Goal: Task Accomplishment & Management: Complete application form

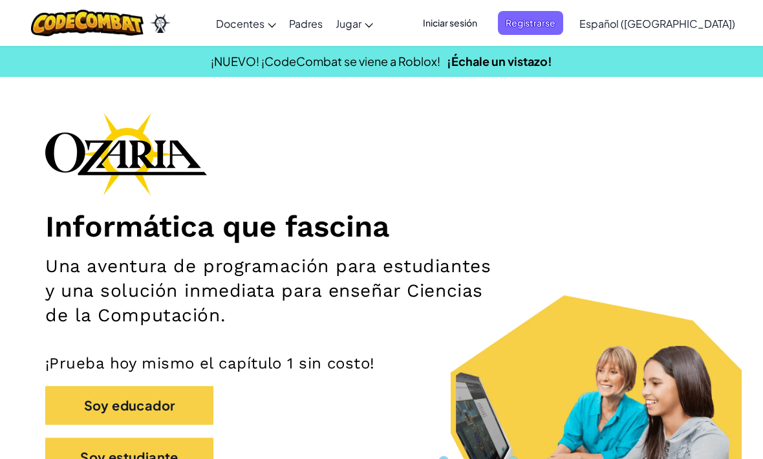
click at [484, 27] on span "Iniciar sesión" at bounding box center [450, 23] width 70 height 24
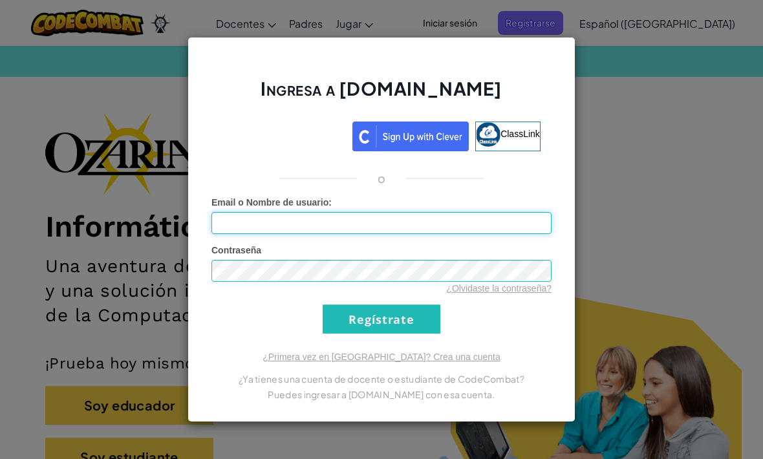
click at [510, 221] on input "Email o Nombre de usuario :" at bounding box center [381, 223] width 340 height 22
click at [517, 224] on input "Email o Nombre de usuario :" at bounding box center [381, 223] width 340 height 22
click at [510, 219] on input "Email o Nombre de usuario :" at bounding box center [381, 223] width 340 height 22
type input "A"
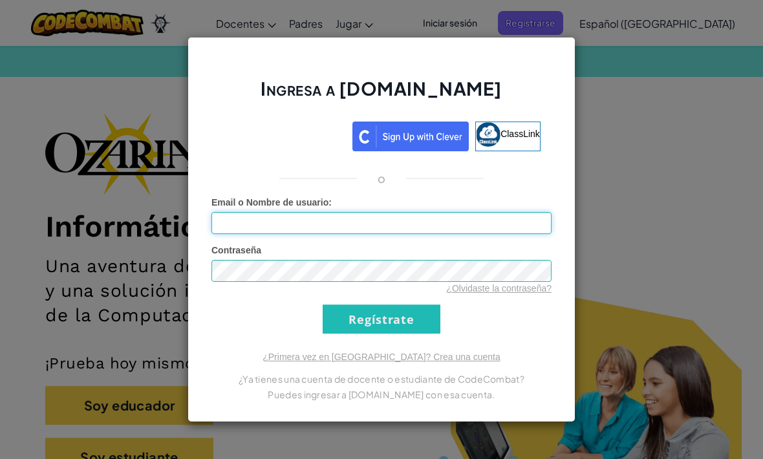
type input "A"
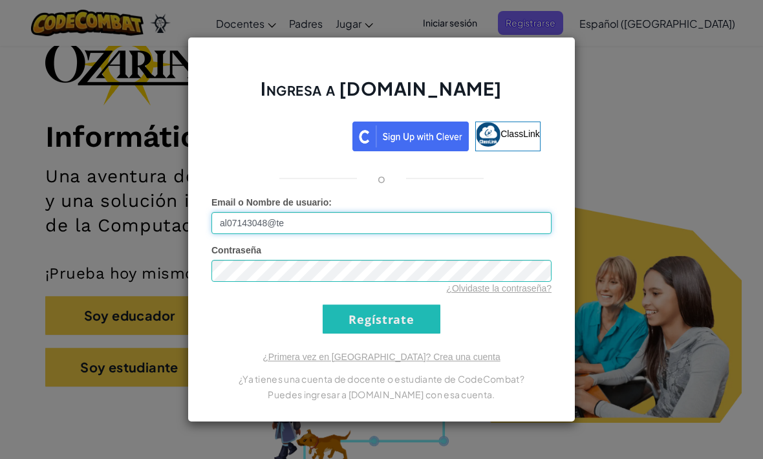
scroll to position [89, 0]
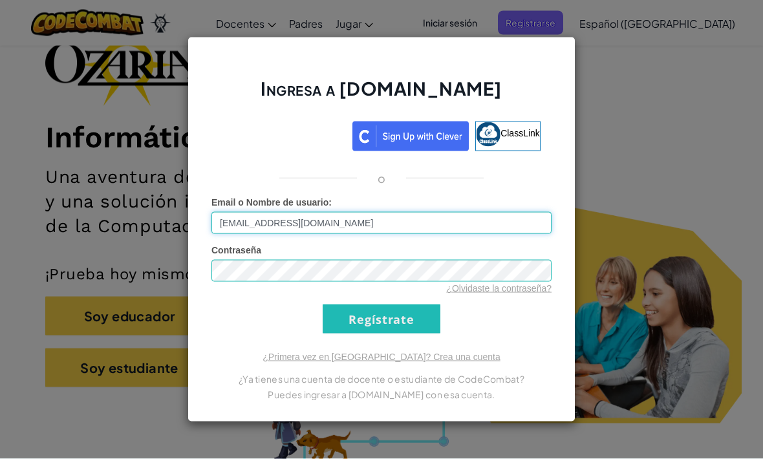
type input "[EMAIL_ADDRESS][DOMAIN_NAME]"
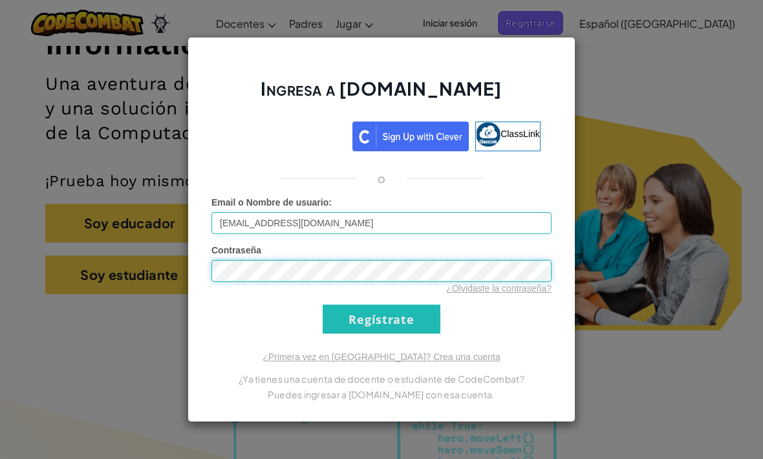
scroll to position [182, 0]
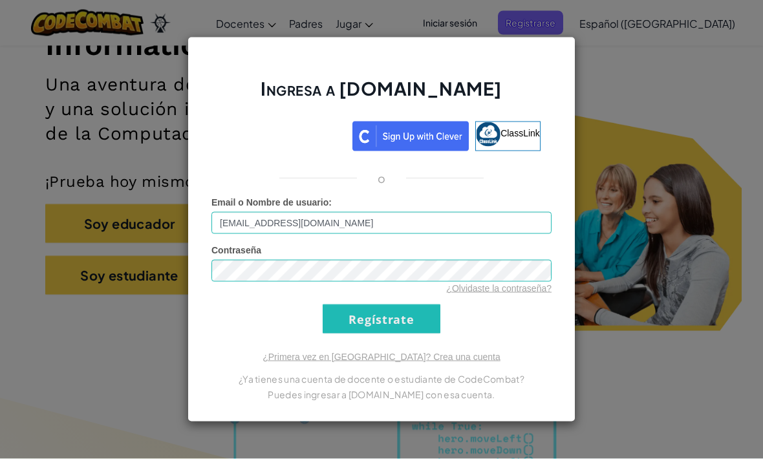
click at [414, 306] on input "Regístrate" at bounding box center [382, 319] width 118 height 29
